Goal: Information Seeking & Learning: Stay updated

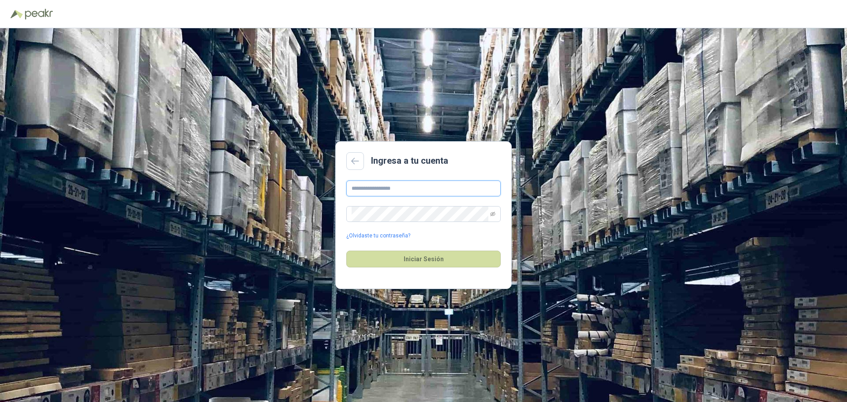
click at [439, 190] on input "text" at bounding box center [423, 188] width 154 height 16
type input "**********"
click at [456, 214] on span at bounding box center [423, 214] width 154 height 16
click at [456, 211] on span at bounding box center [492, 213] width 5 height 15
click at [456, 214] on icon "eye-invisible" at bounding box center [492, 213] width 5 height 5
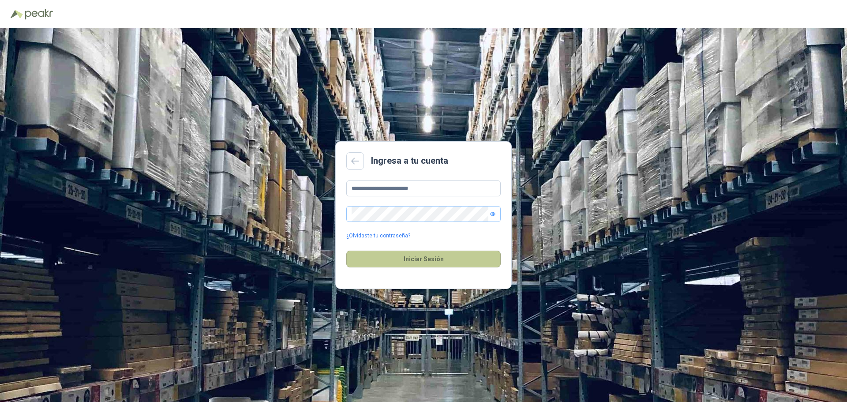
click at [456, 251] on button "Iniciar Sesión" at bounding box center [423, 259] width 154 height 17
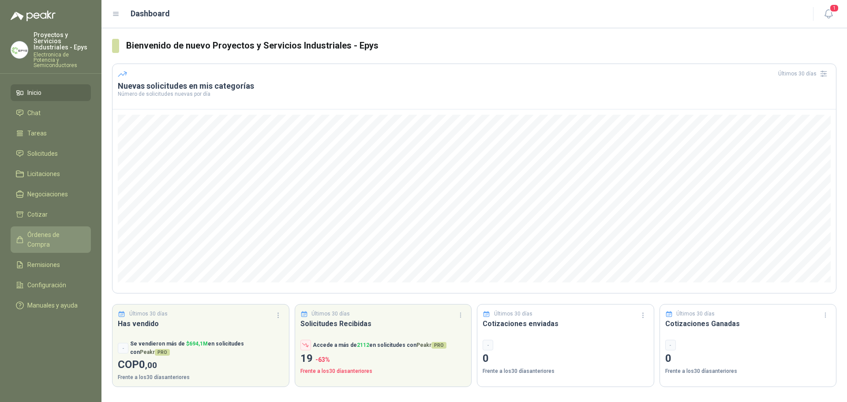
click at [54, 230] on span "Órdenes de Compra" at bounding box center [54, 239] width 55 height 19
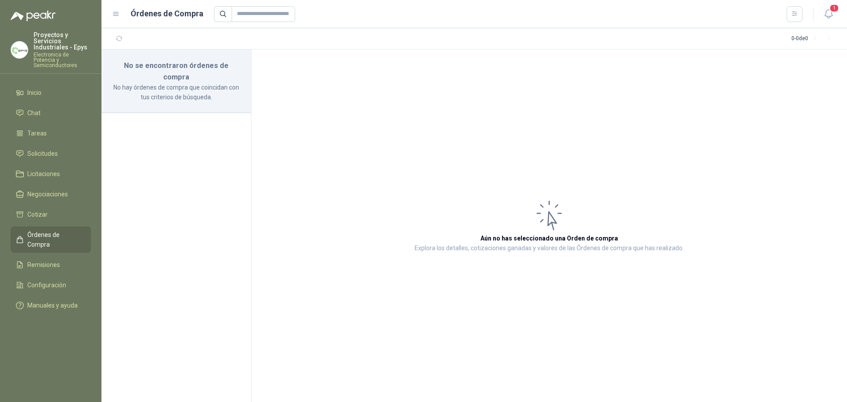
click at [439, 110] on article "Aún no has seleccionado una Orden de compra Explora los detalles, cotizaciones …" at bounding box center [549, 225] width 596 height 352
click at [456, 7] on button "1" at bounding box center [829, 14] width 16 height 16
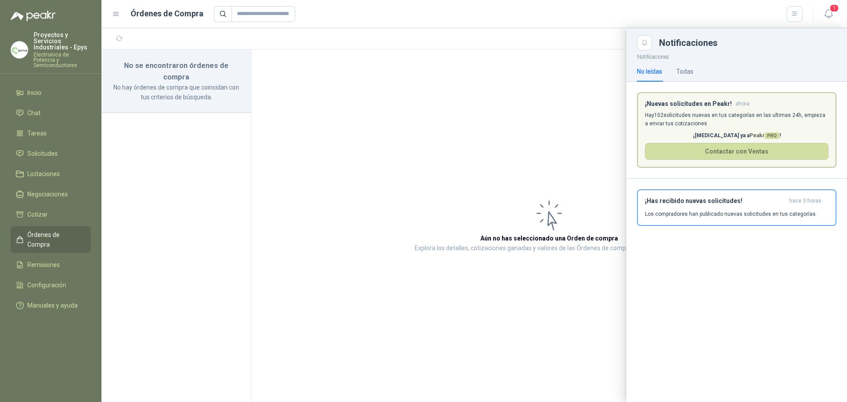
click at [456, 125] on p "Hay 102 solicitudes nuevas en tus categorías en las ultimas 24h, empieza a envi…" at bounding box center [737, 119] width 184 height 17
click at [456, 120] on p "Hay 102 solicitudes nuevas en tus categorías en las ultimas 24h, empieza a envi…" at bounding box center [737, 119] width 184 height 17
click at [456, 131] on article "¡Nuevas solicitudes en Peakr! ahora [PERSON_NAME] 102 solicitudes nuevas en tus…" at bounding box center [736, 130] width 199 height 76
drag, startPoint x: 672, startPoint y: 69, endPoint x: 690, endPoint y: 70, distance: 18.1
click at [456, 69] on div "No leídas Todas" at bounding box center [665, 71] width 56 height 20
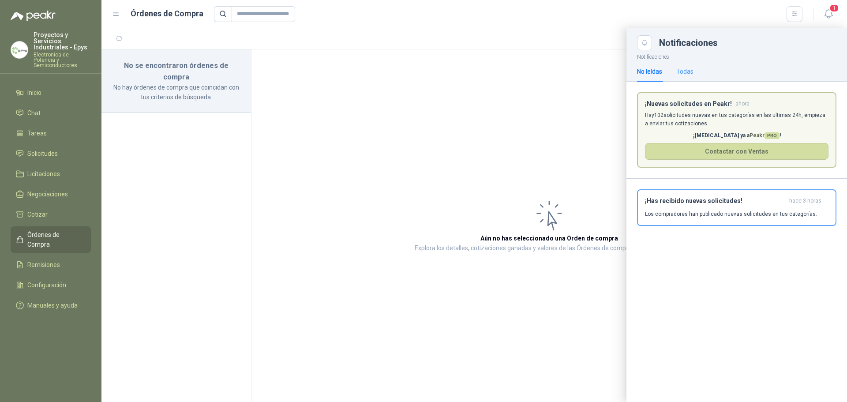
drag, startPoint x: 694, startPoint y: 70, endPoint x: 688, endPoint y: 72, distance: 7.0
click at [456, 71] on div "No leídas Todas" at bounding box center [736, 71] width 199 height 20
drag, startPoint x: 688, startPoint y: 72, endPoint x: 683, endPoint y: 72, distance: 4.9
click at [456, 72] on div "Todas" at bounding box center [684, 72] width 17 height 10
drag, startPoint x: 641, startPoint y: 75, endPoint x: 744, endPoint y: 60, distance: 104.2
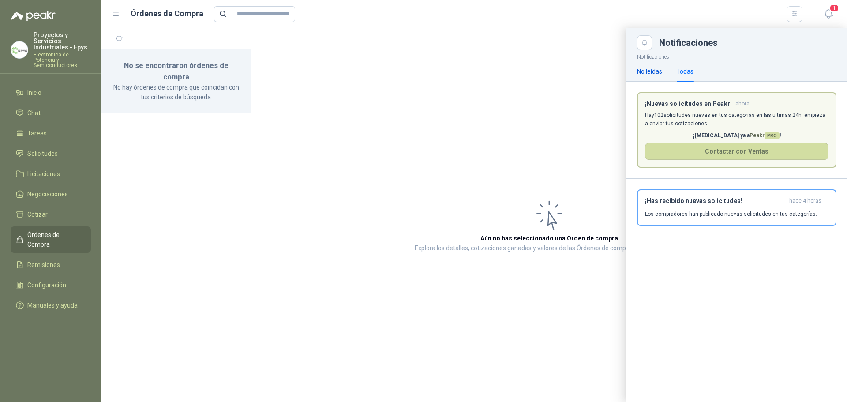
click at [456, 75] on div "No leídas" at bounding box center [649, 72] width 25 height 10
click at [456, 11] on span "1" at bounding box center [834, 8] width 10 height 8
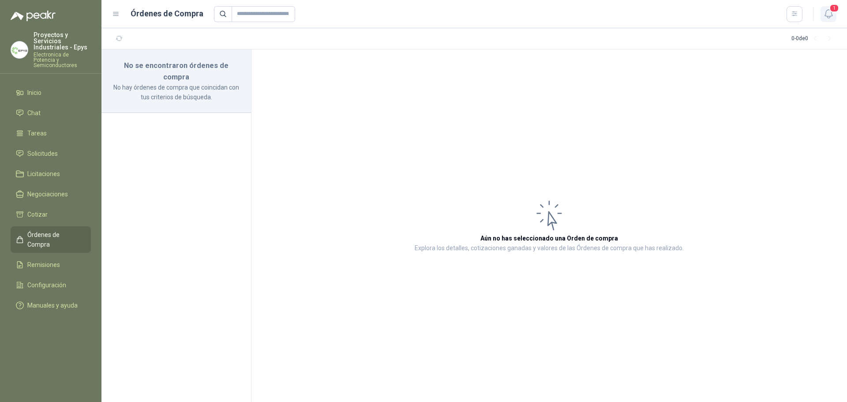
click at [456, 12] on span "1" at bounding box center [834, 8] width 10 height 8
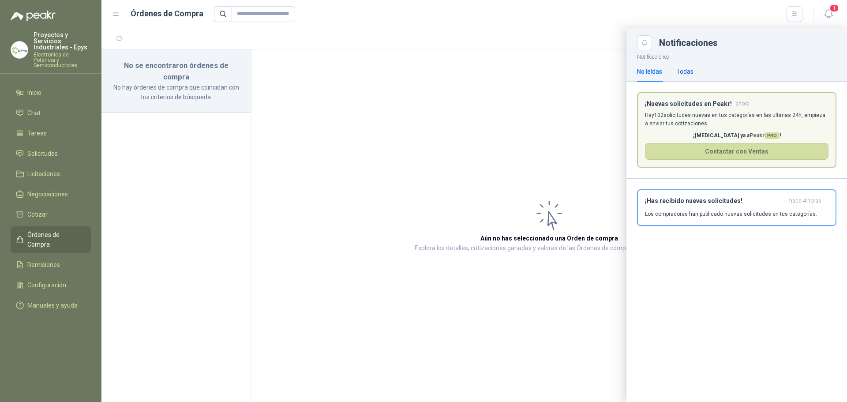
click at [456, 67] on div "Todas" at bounding box center [684, 72] width 17 height 10
click at [456, 216] on p "Los compradores han publicado nuevas solicitudes en tus categorías." at bounding box center [731, 214] width 172 height 8
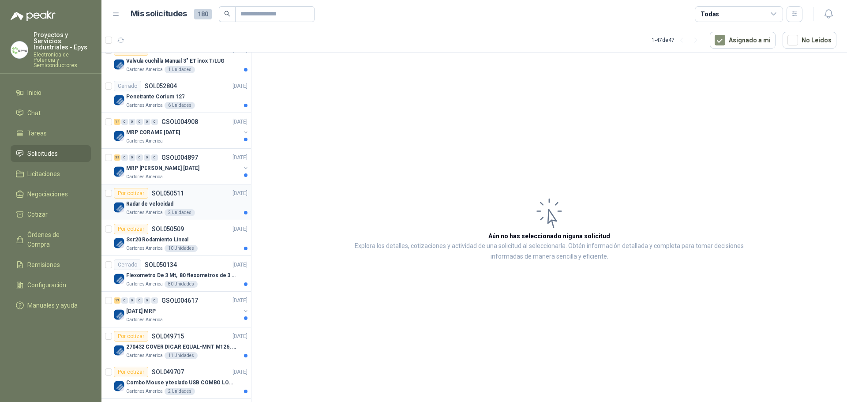
scroll to position [529, 0]
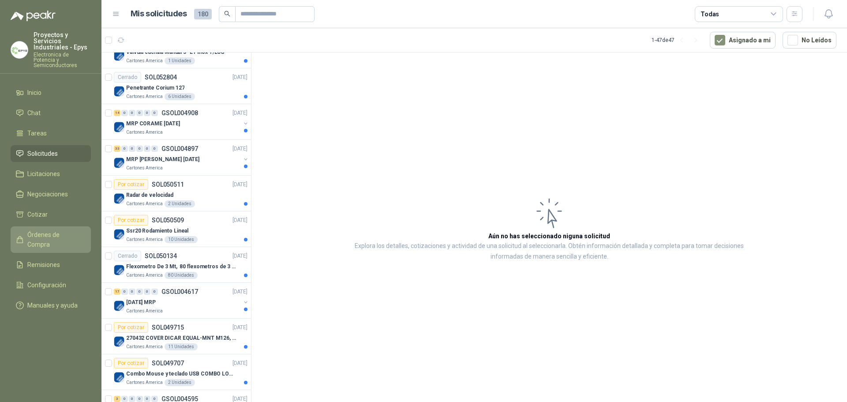
click at [45, 230] on span "Órdenes de Compra" at bounding box center [54, 239] width 55 height 19
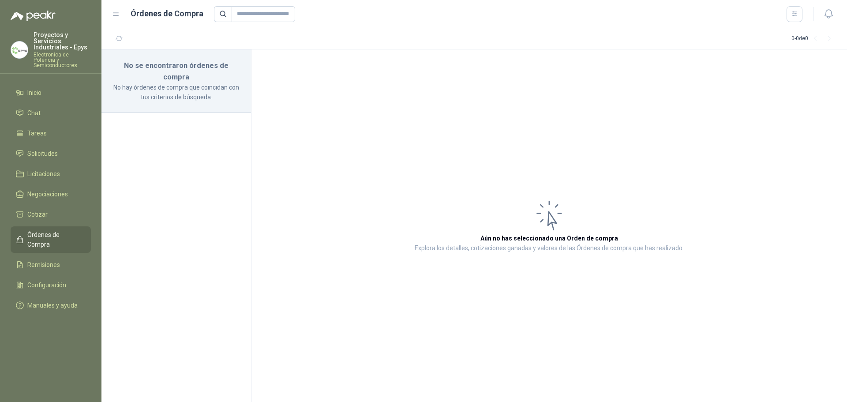
click at [456, 124] on article "Aún no has seleccionado una Orden de compra Explora los detalles, cotizaciones …" at bounding box center [549, 225] width 596 height 352
drag, startPoint x: 34, startPoint y: 149, endPoint x: 55, endPoint y: 148, distance: 20.8
click at [34, 149] on span "Solicitudes" at bounding box center [42, 154] width 30 height 10
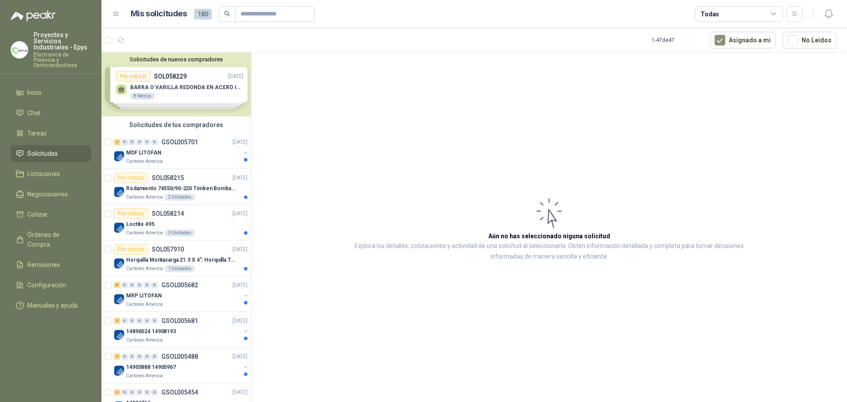
drag, startPoint x: 354, startPoint y: 164, endPoint x: 300, endPoint y: 162, distance: 54.3
click at [353, 164] on article "Aún no has seleccionado niguna solicitud Explora los detalles, cotizaciones y a…" at bounding box center [549, 228] width 596 height 352
click at [447, 214] on article "Aún no has seleccionado niguna solicitud Explora los detalles, cotizaciones y a…" at bounding box center [549, 228] width 596 height 352
click at [34, 8] on div at bounding box center [50, 10] width 101 height 21
click at [41, 17] on img at bounding box center [33, 16] width 45 height 11
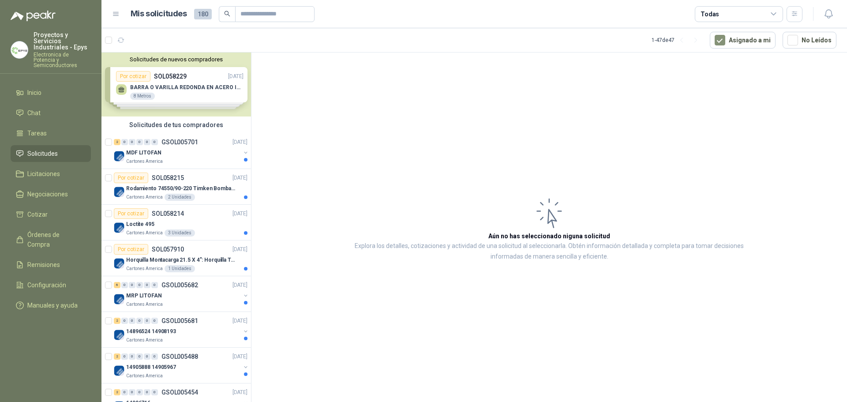
click at [48, 45] on p "Proyectos y Servicios Industriales - Epys" at bounding box center [62, 41] width 57 height 19
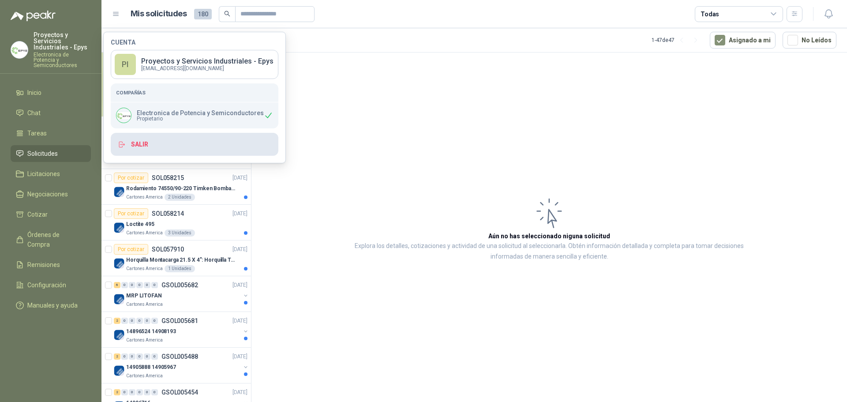
click at [170, 148] on button "Salir" at bounding box center [195, 144] width 168 height 23
